Goal: Navigation & Orientation: Find specific page/section

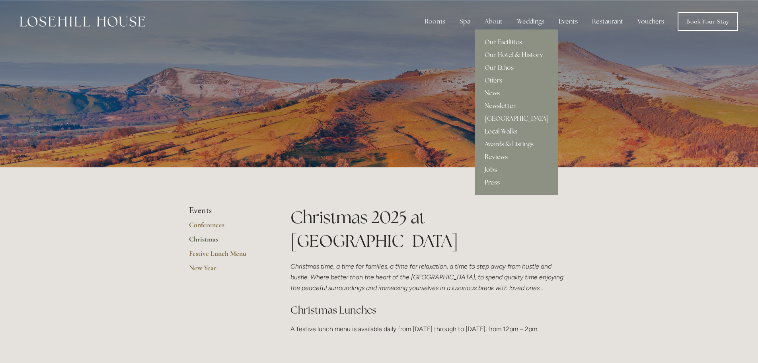
click at [510, 141] on link "Awards & Listings" at bounding box center [516, 144] width 83 height 13
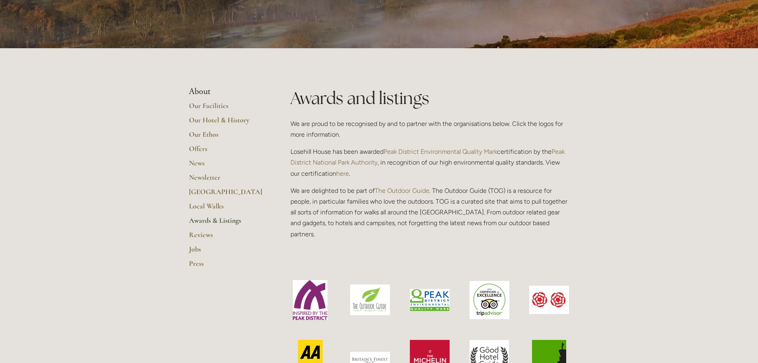
scroll to position [119, 0]
click at [202, 232] on link "Reviews" at bounding box center [227, 237] width 76 height 14
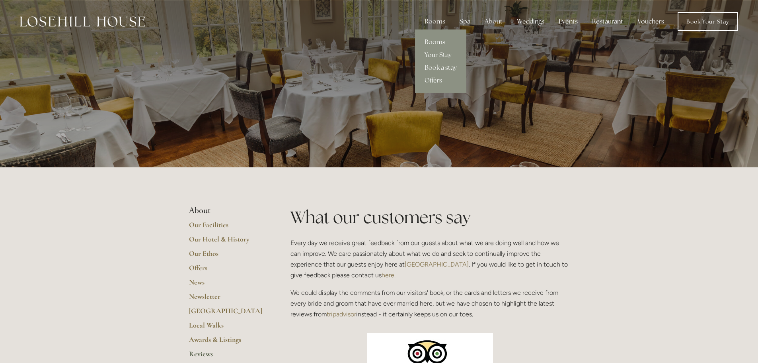
click at [439, 40] on link "Rooms" at bounding box center [440, 42] width 51 height 13
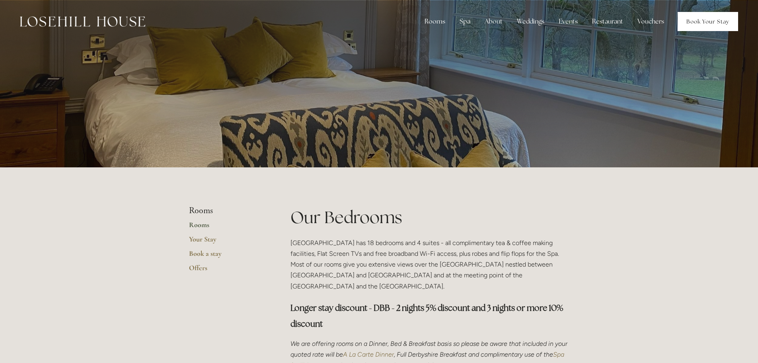
click at [698, 20] on link "Book Your Stay" at bounding box center [708, 21] width 61 height 19
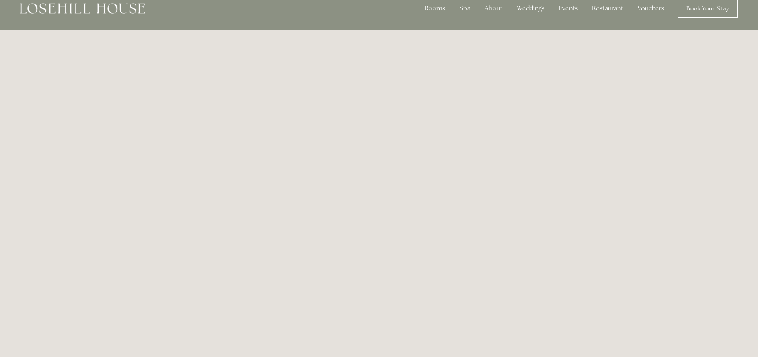
scroll to position [4, 0]
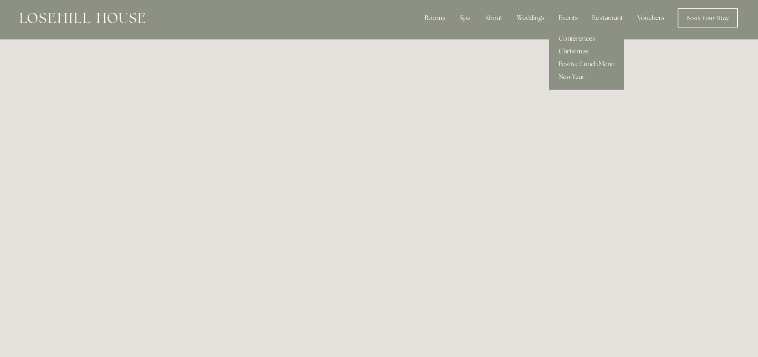
click at [566, 49] on link "Christmas" at bounding box center [586, 51] width 75 height 13
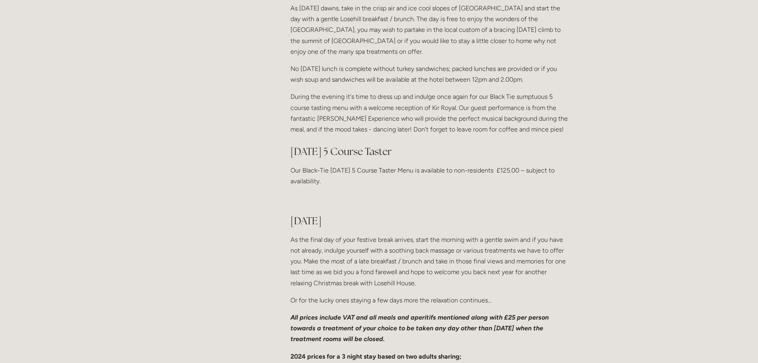
scroll to position [916, 0]
